Goal: Information Seeking & Learning: Learn about a topic

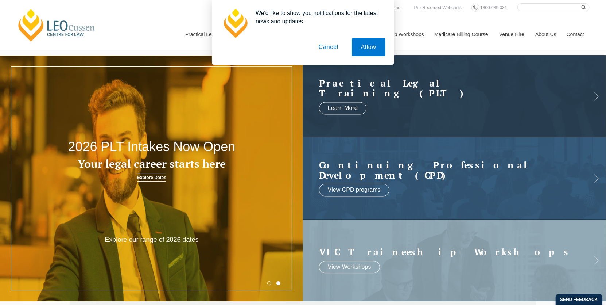
click at [326, 49] on button "Cancel" at bounding box center [329, 47] width 38 height 18
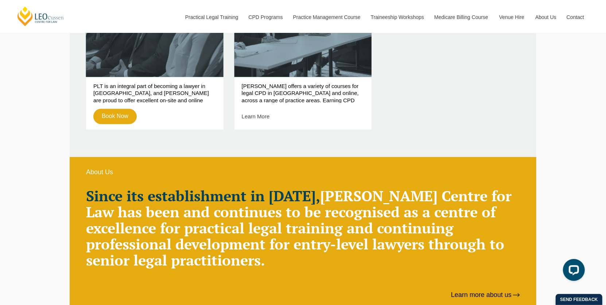
scroll to position [438, 0]
